Goal: Transaction & Acquisition: Obtain resource

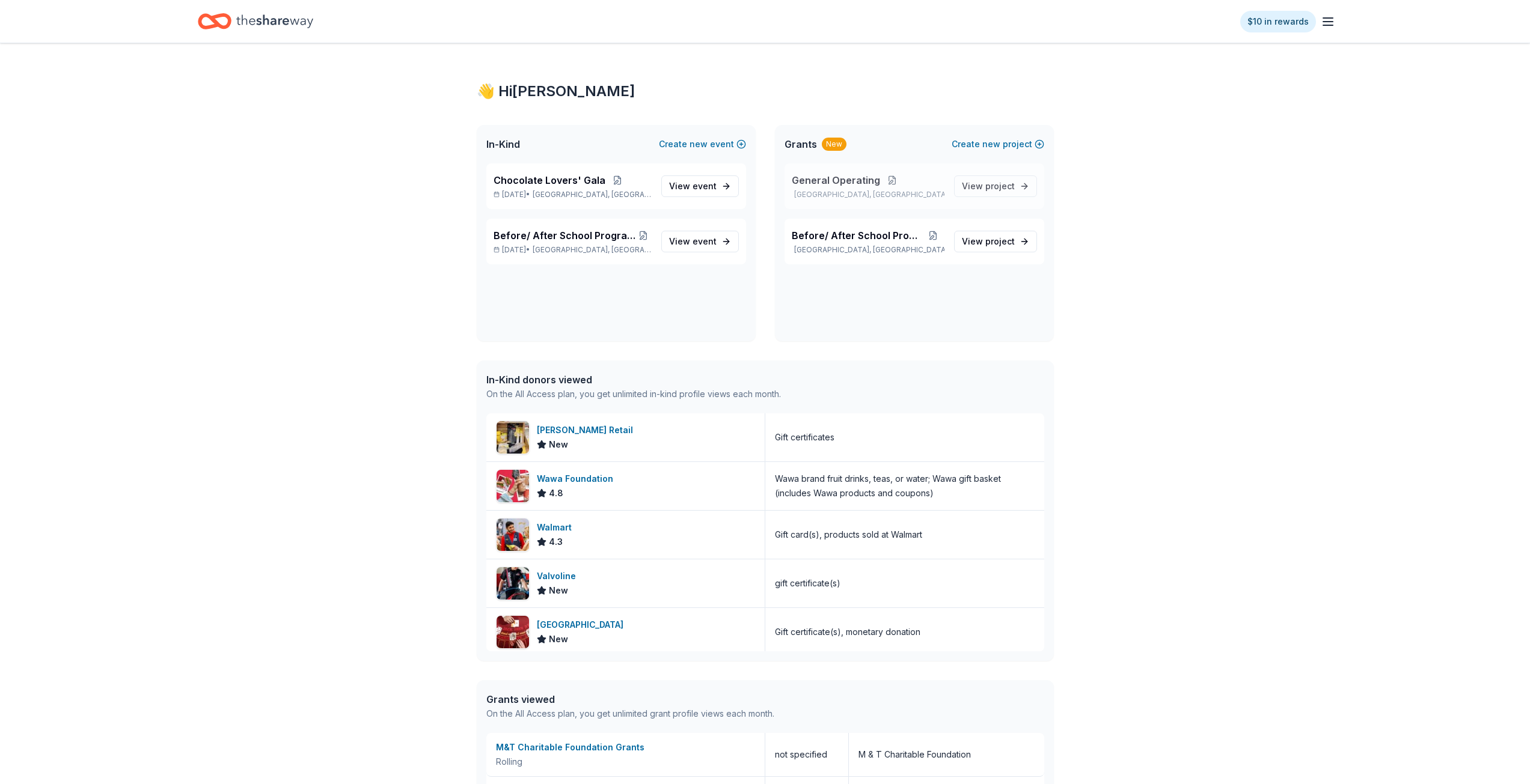
click at [882, 182] on button at bounding box center [892, 180] width 24 height 10
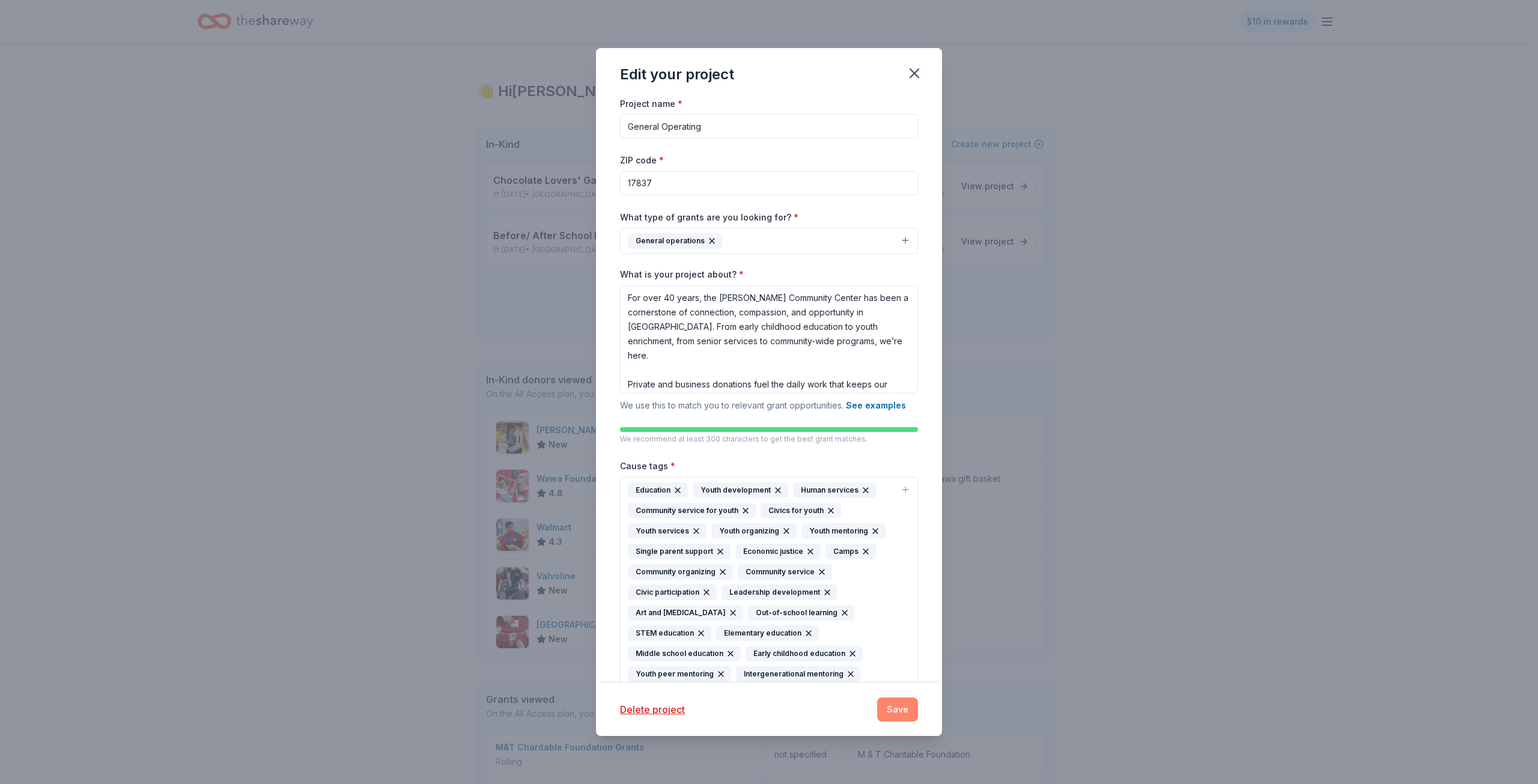
click at [896, 714] on button "Save" at bounding box center [897, 710] width 41 height 24
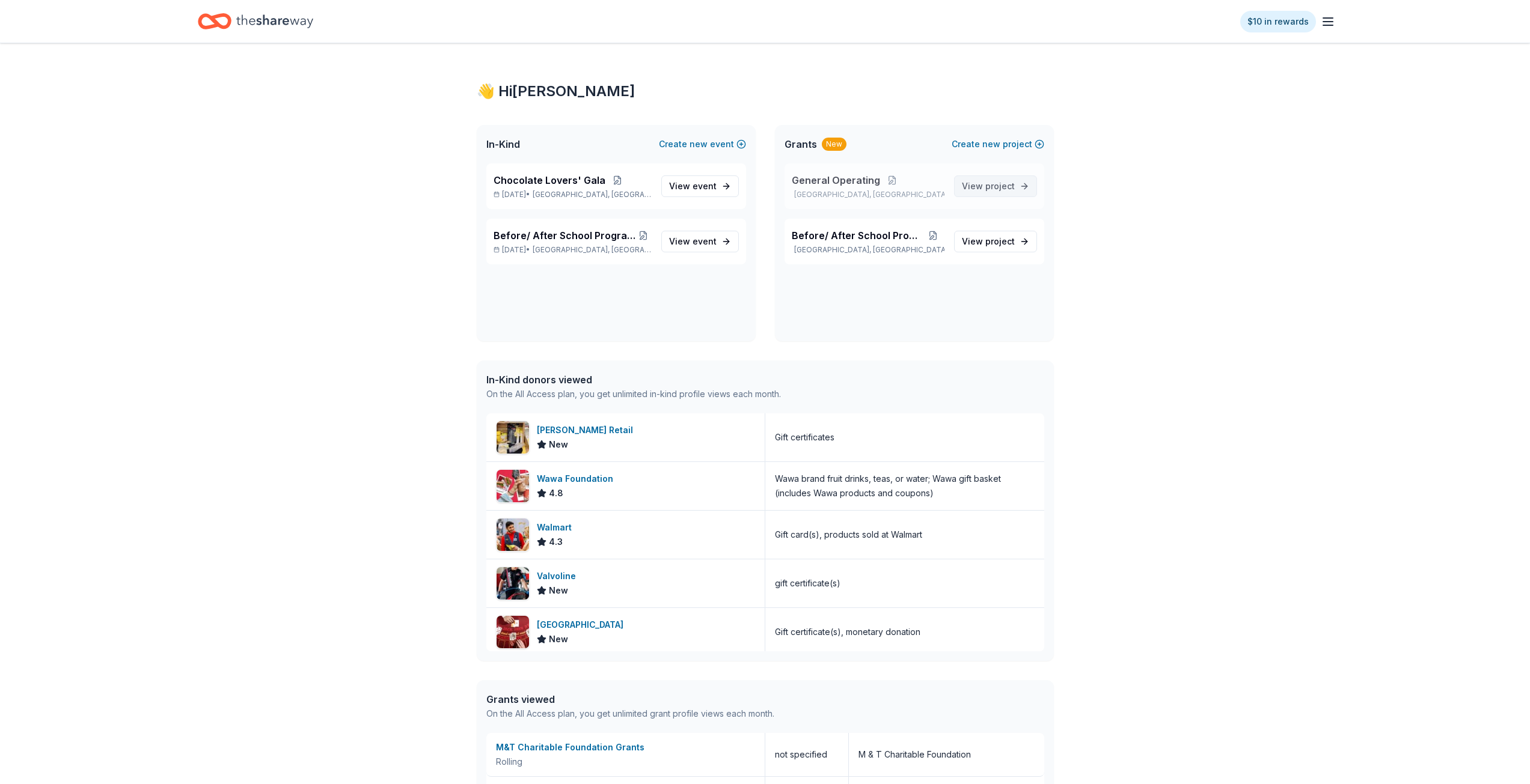
drag, startPoint x: 986, startPoint y: 186, endPoint x: 996, endPoint y: 188, distance: 10.2
click at [986, 186] on span "project" at bounding box center [1000, 186] width 29 height 10
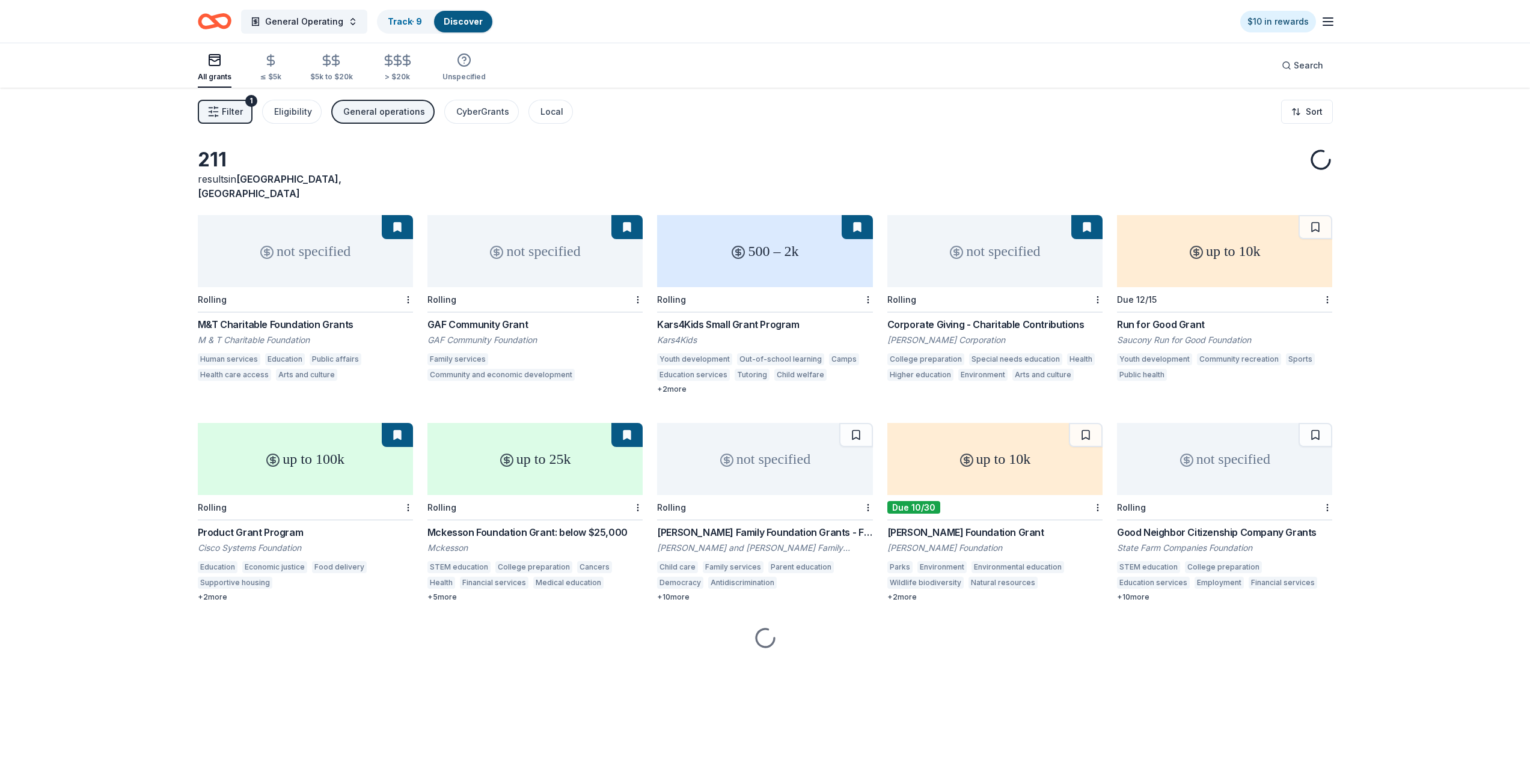
click at [330, 250] on div "not specified" at bounding box center [305, 251] width 215 height 72
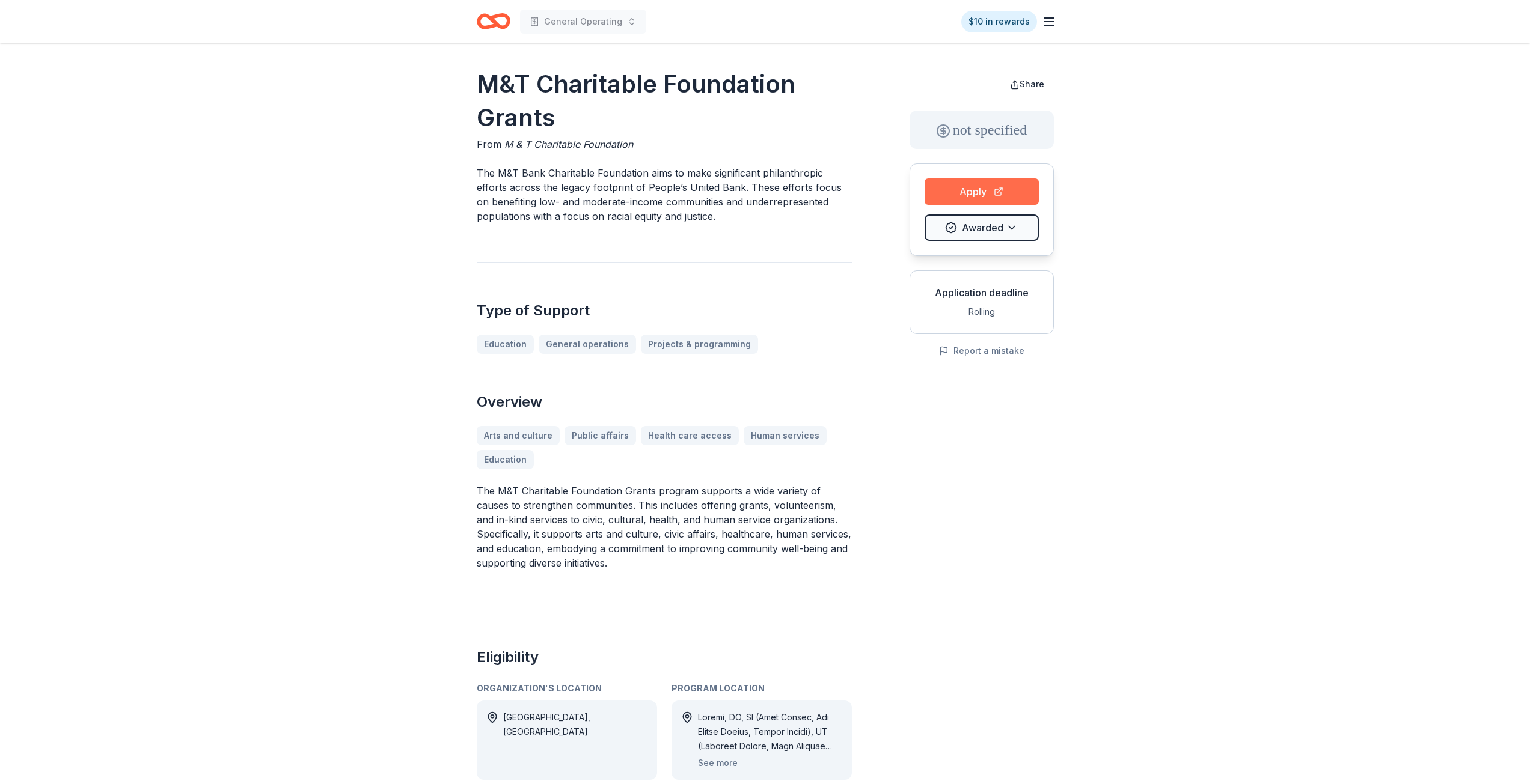
click at [972, 182] on button "Apply" at bounding box center [982, 191] width 114 height 27
